Goal: Navigation & Orientation: Find specific page/section

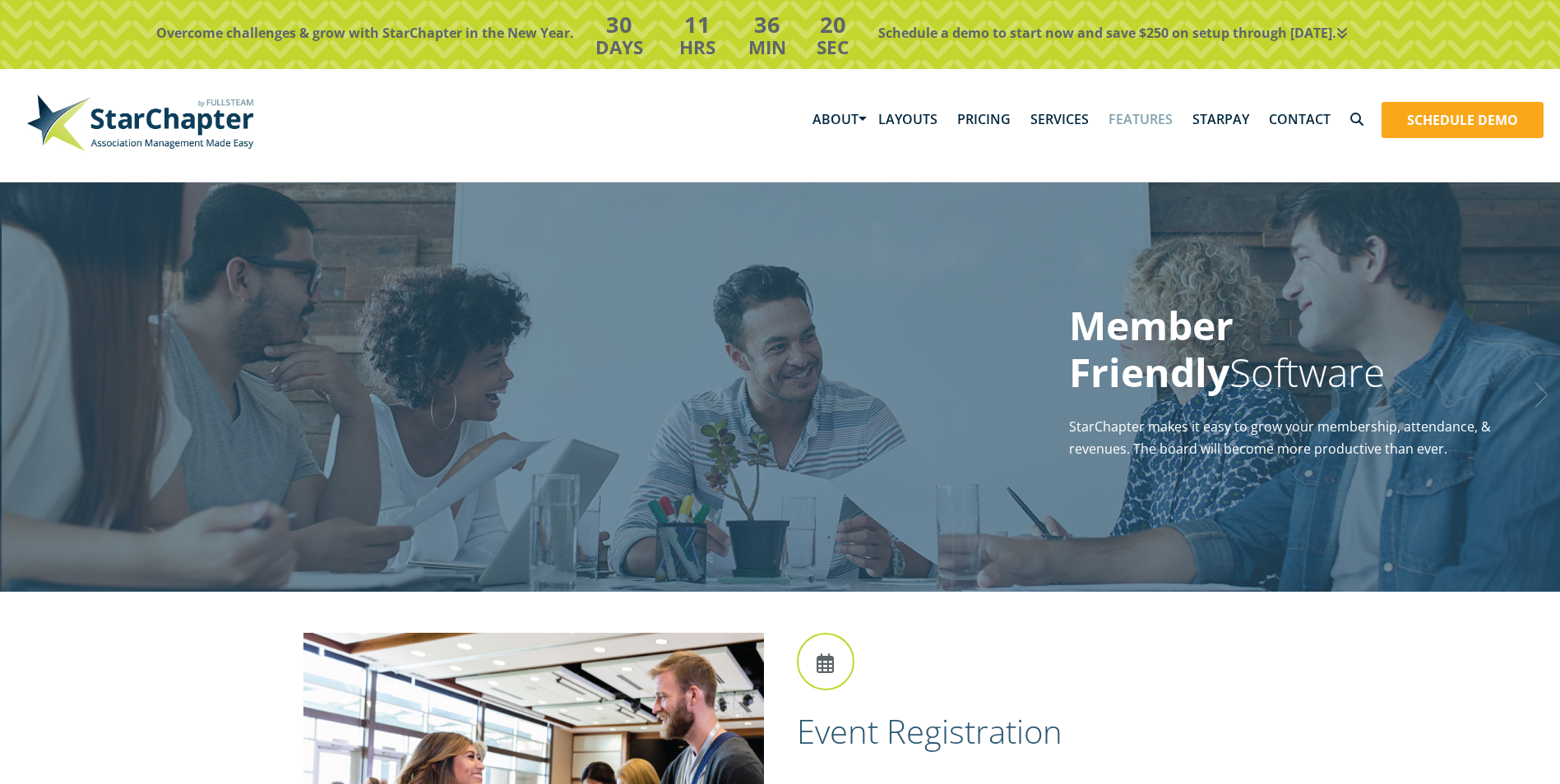
scroll to position [1173, 0]
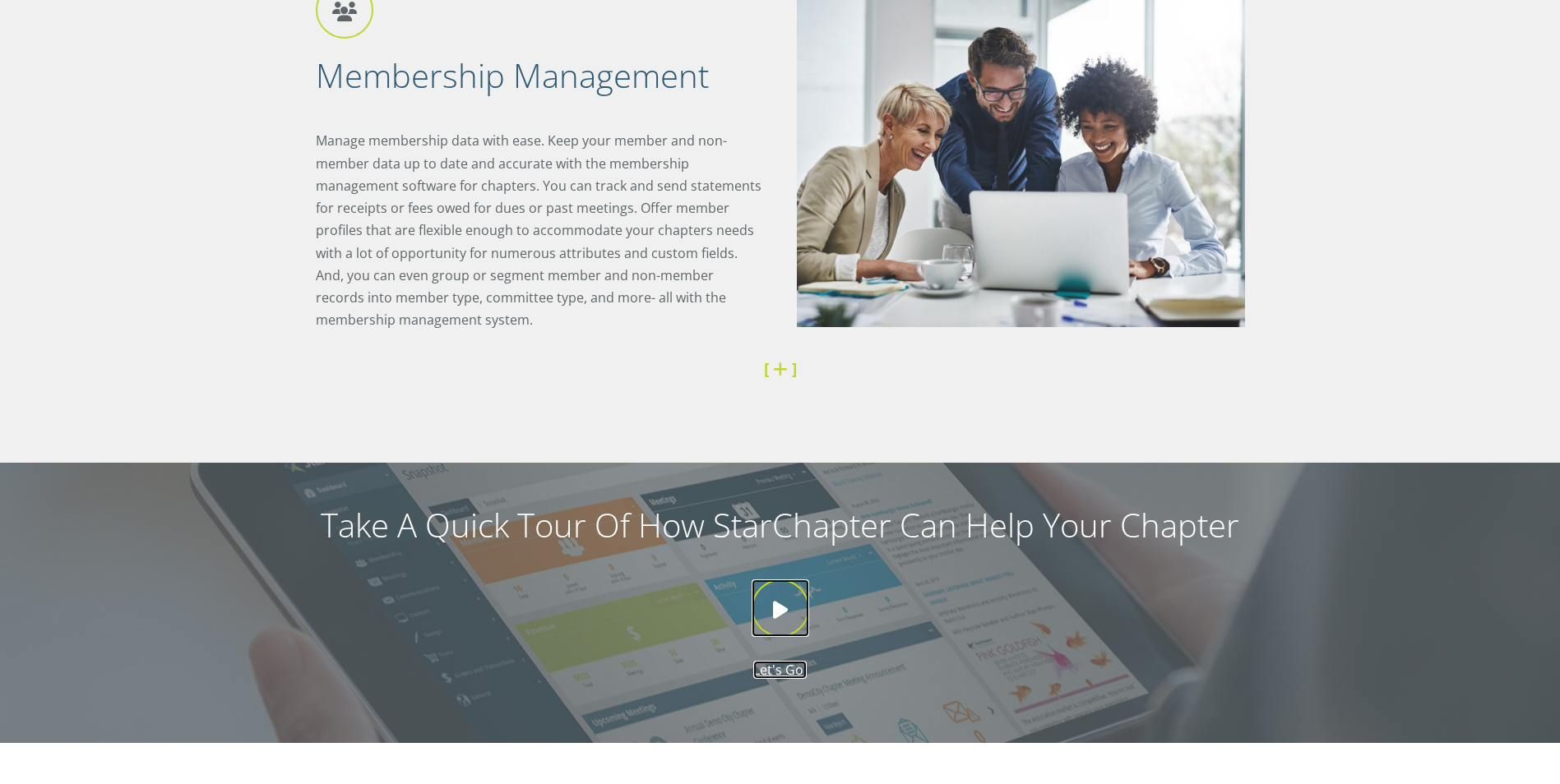
click at [783, 611] on icon at bounding box center [780, 608] width 57 height 57
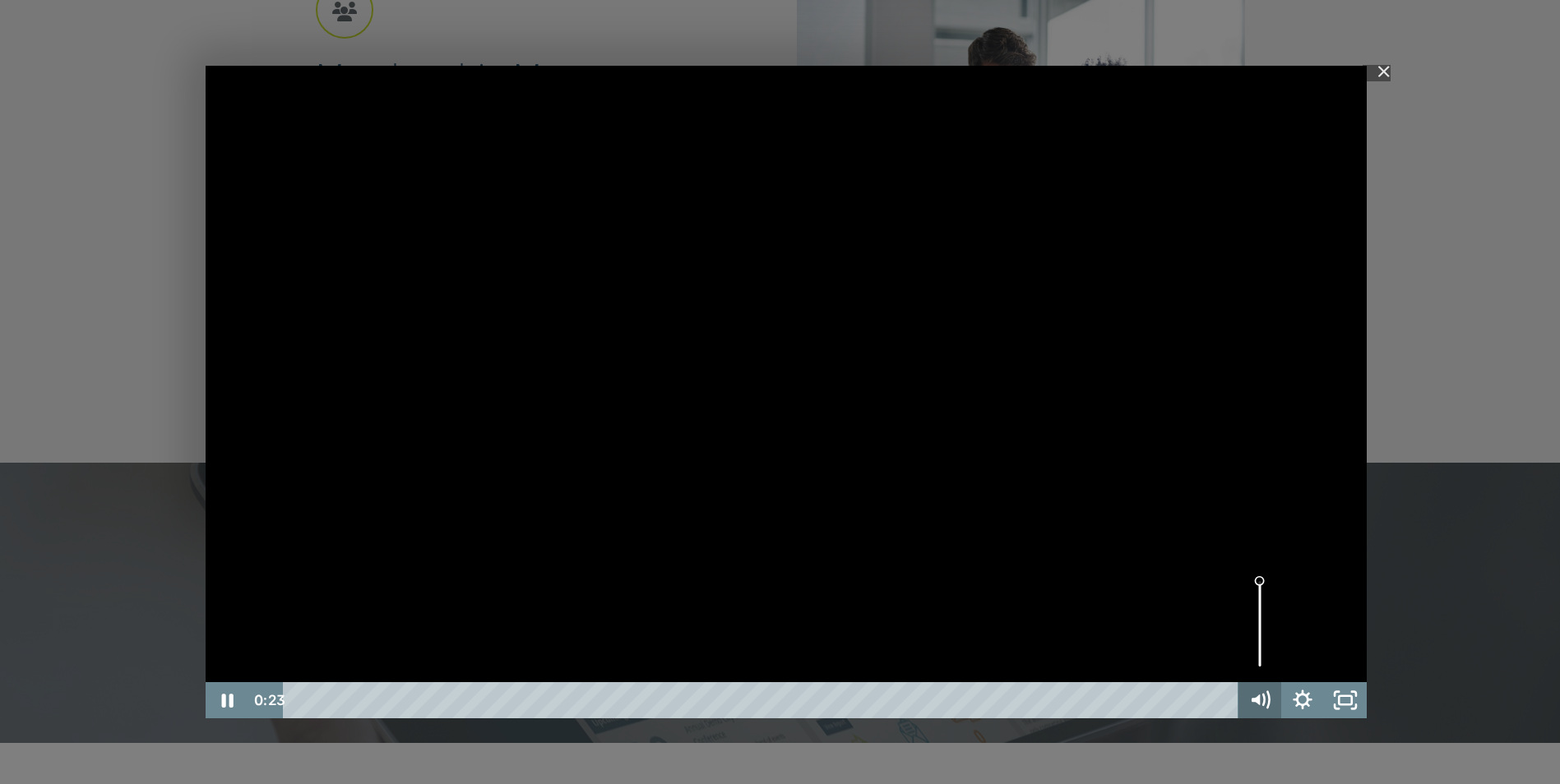
click at [1263, 696] on icon "Mute" at bounding box center [1260, 700] width 43 height 36
click at [1275, 703] on icon "Unmute" at bounding box center [1260, 700] width 43 height 36
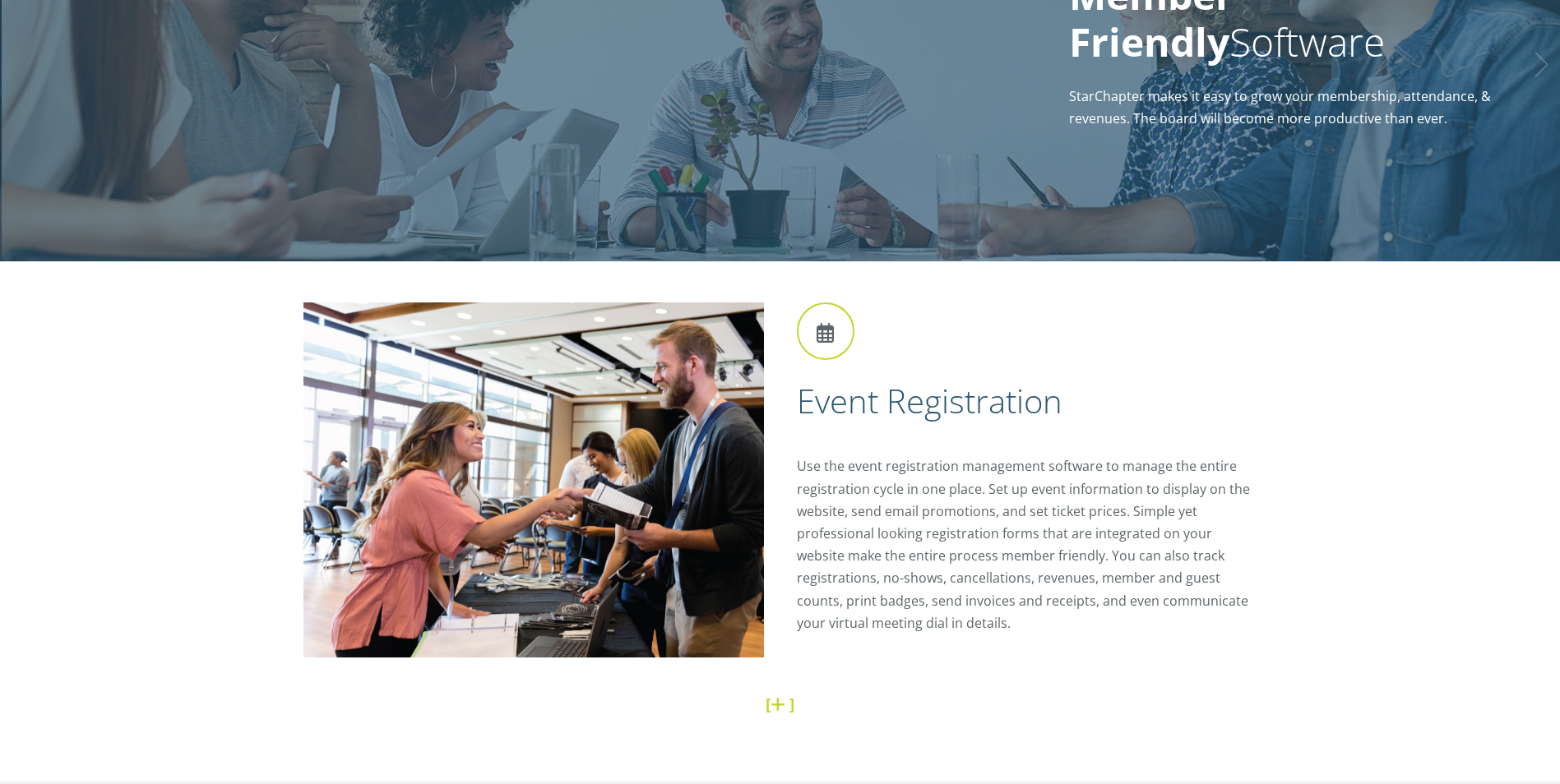
scroll to position [0, 0]
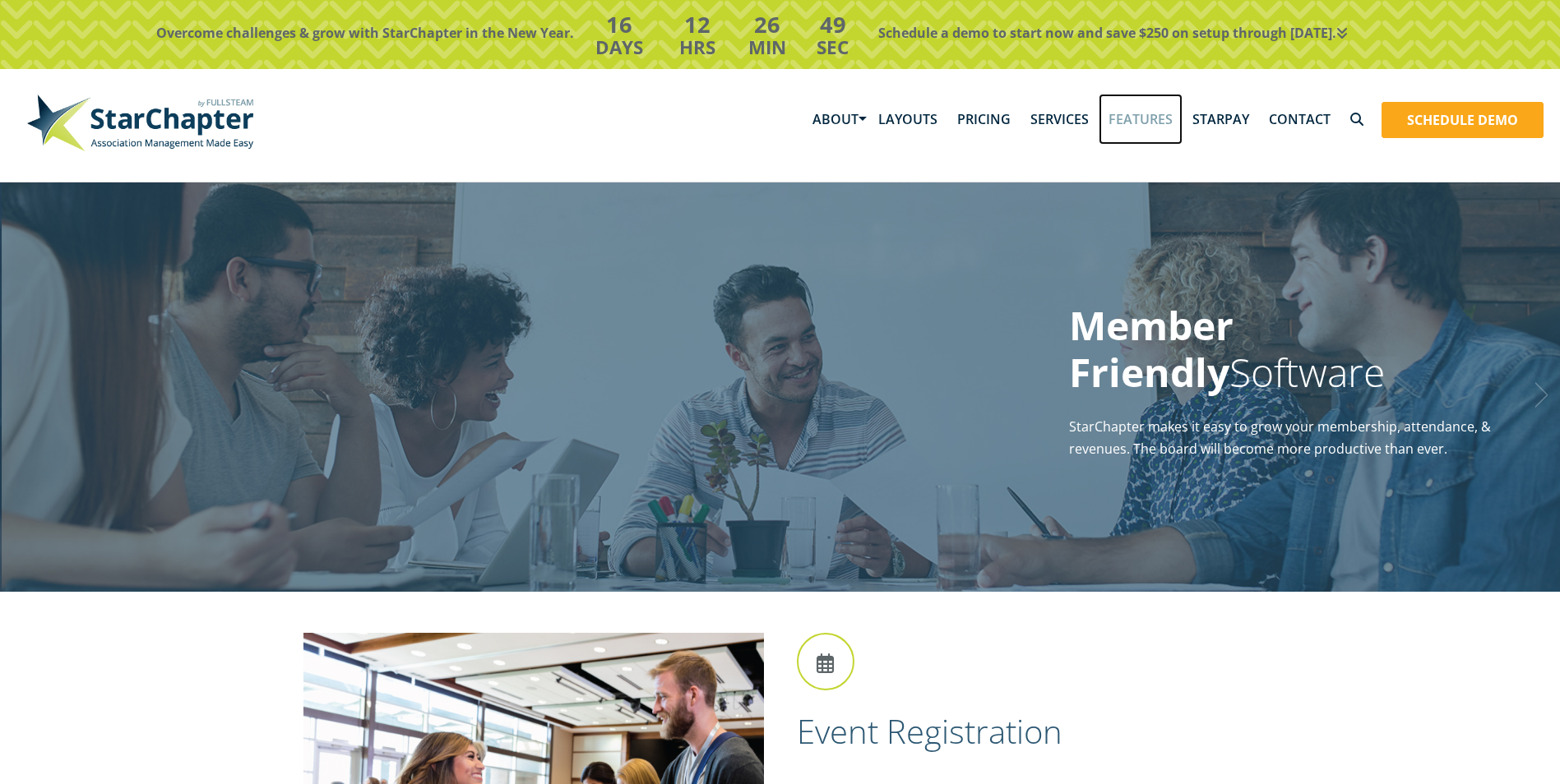
click at [1140, 114] on link "Features" at bounding box center [1141, 120] width 84 height 51
click at [863, 117] on link "About" at bounding box center [836, 120] width 66 height 51
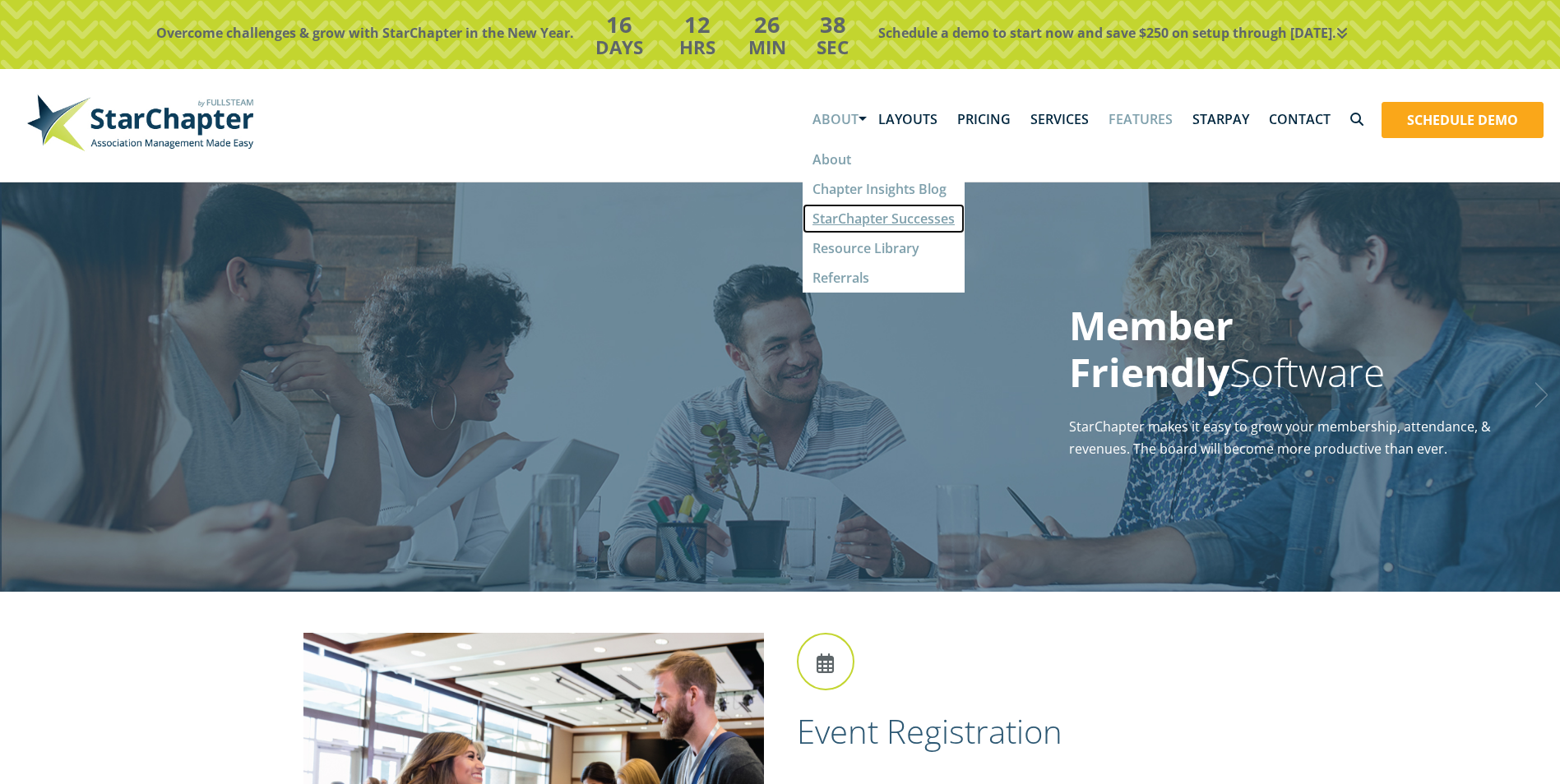
click at [915, 222] on link "StarChapter Successes" at bounding box center [884, 219] width 162 height 30
